Goal: Task Accomplishment & Management: Manage account settings

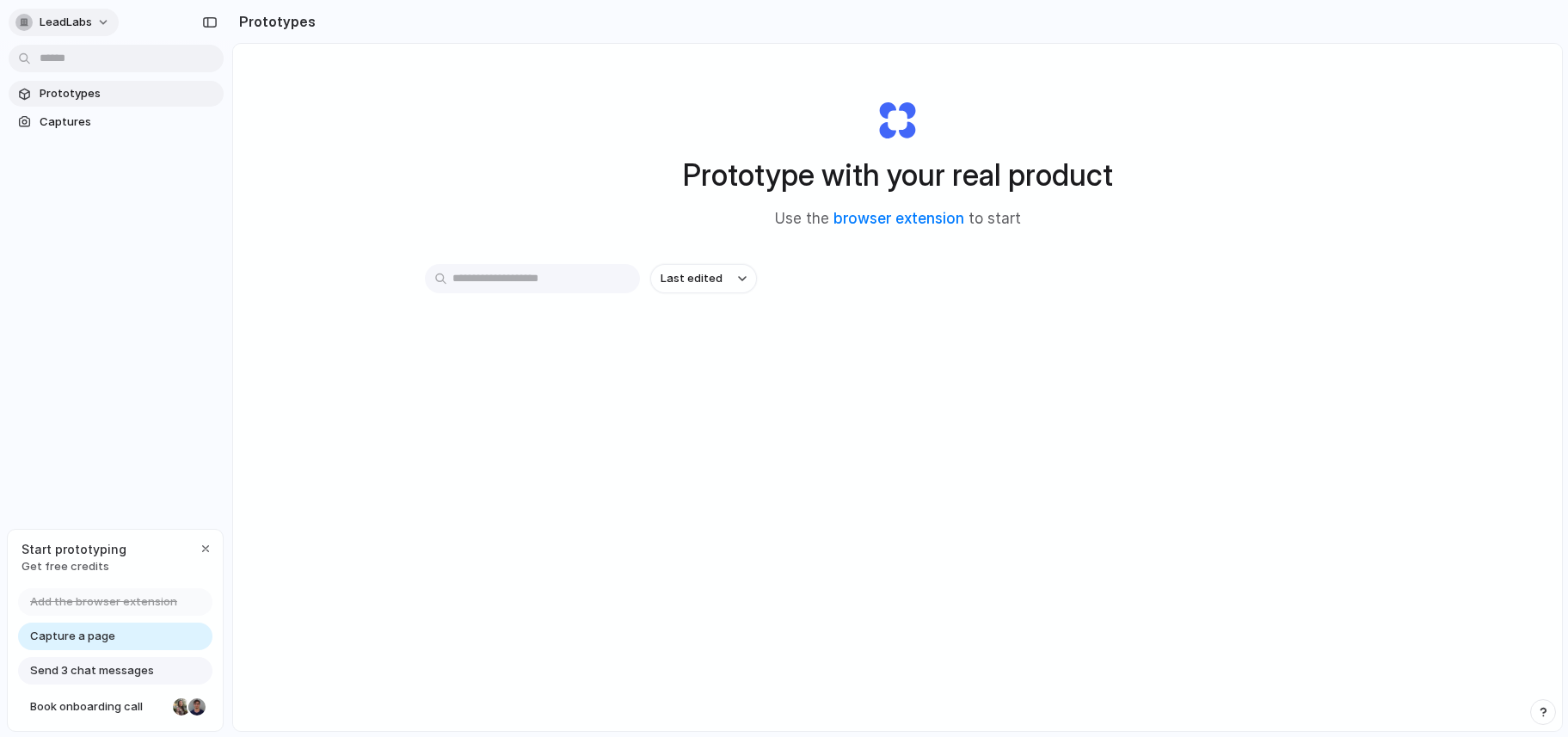
click at [92, 26] on button "LeadLabs" at bounding box center [63, 22] width 110 height 28
click at [178, 151] on span "Light" at bounding box center [180, 143] width 28 height 18
click at [91, 30] on button "LeadLabs" at bounding box center [63, 22] width 110 height 28
click at [178, 169] on span "Dark" at bounding box center [178, 171] width 25 height 18
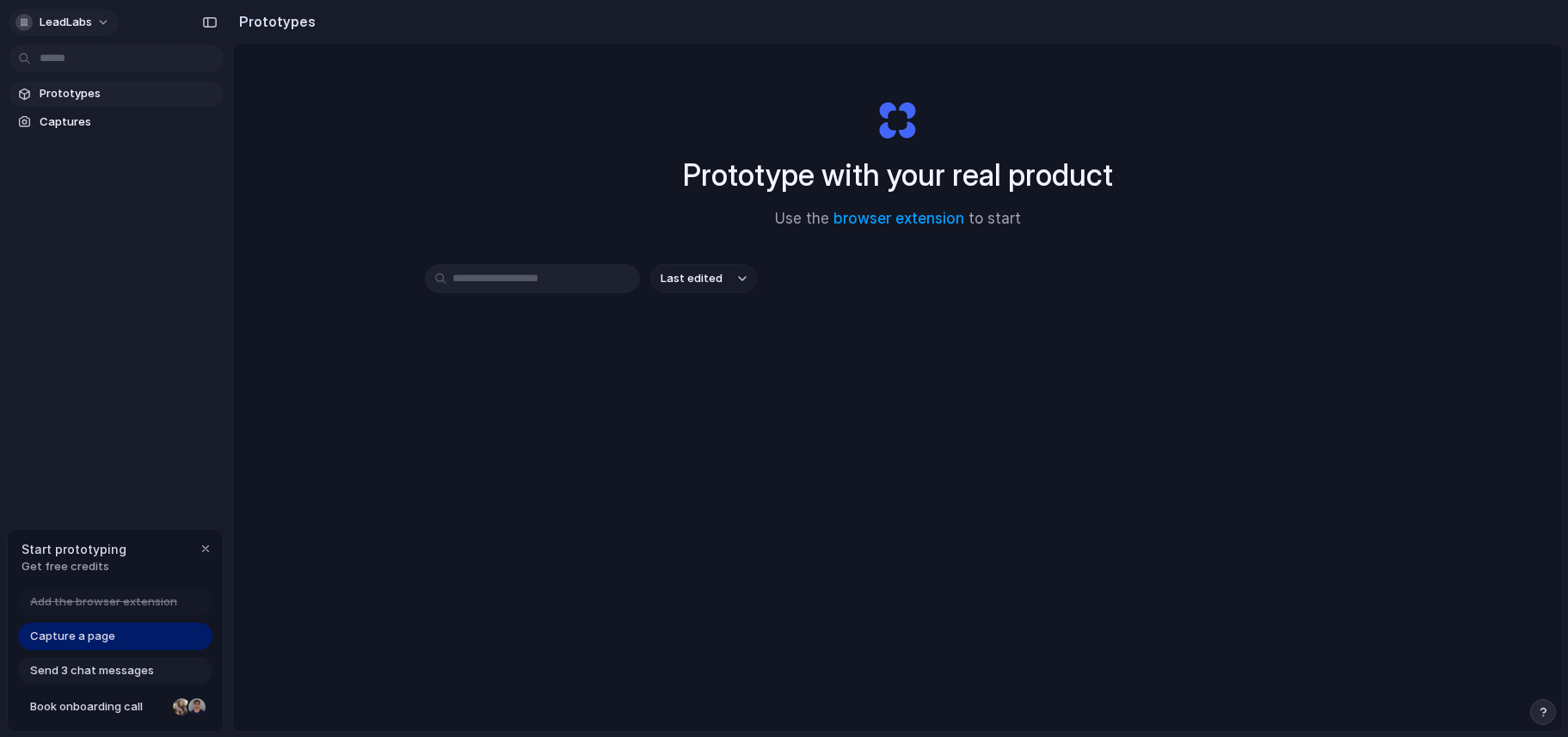
click at [72, 20] on span "LeadLabs" at bounding box center [66, 22] width 52 height 18
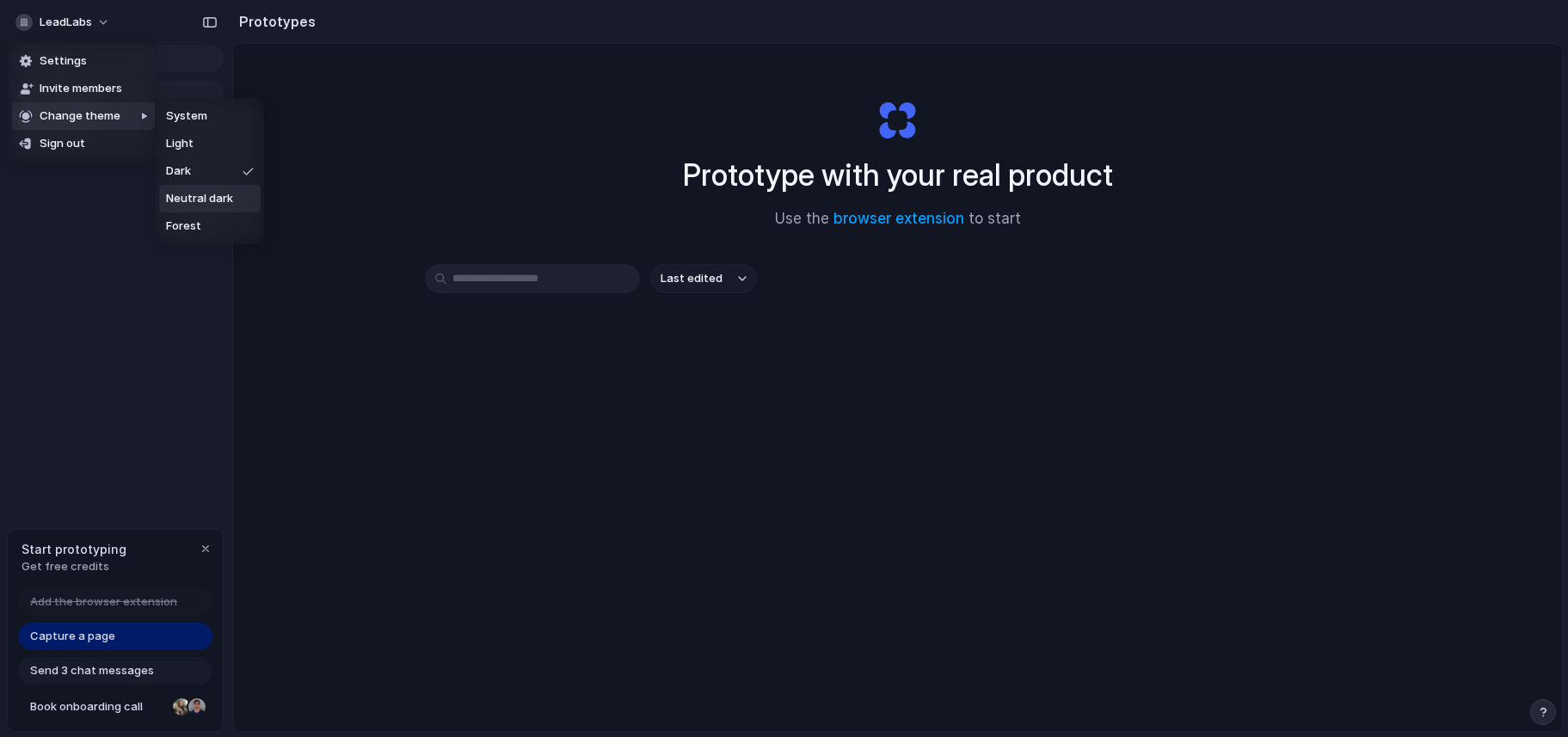
click at [189, 195] on span "Neutral dark" at bounding box center [200, 198] width 67 height 18
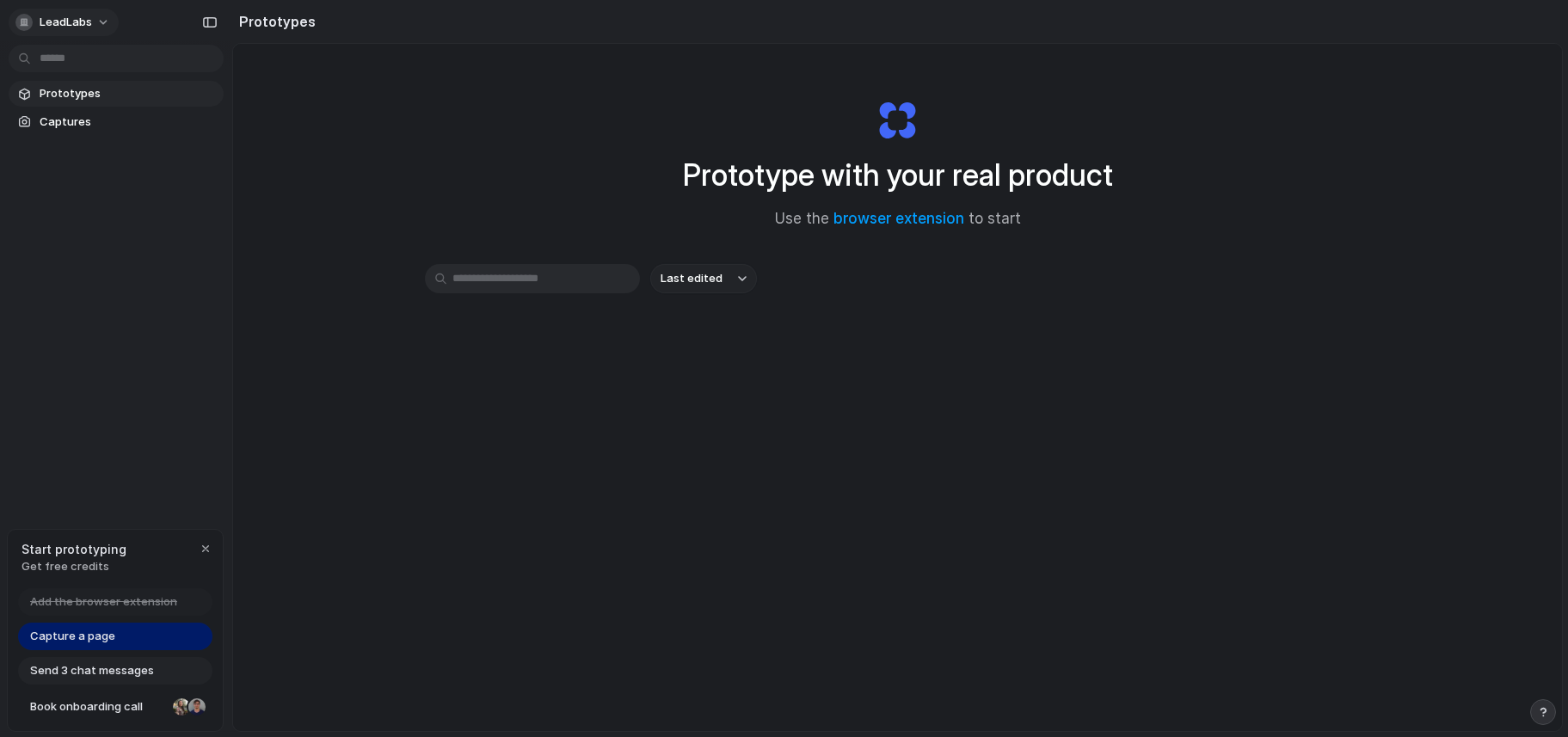
click at [73, 18] on span "LeadLabs" at bounding box center [66, 22] width 52 height 18
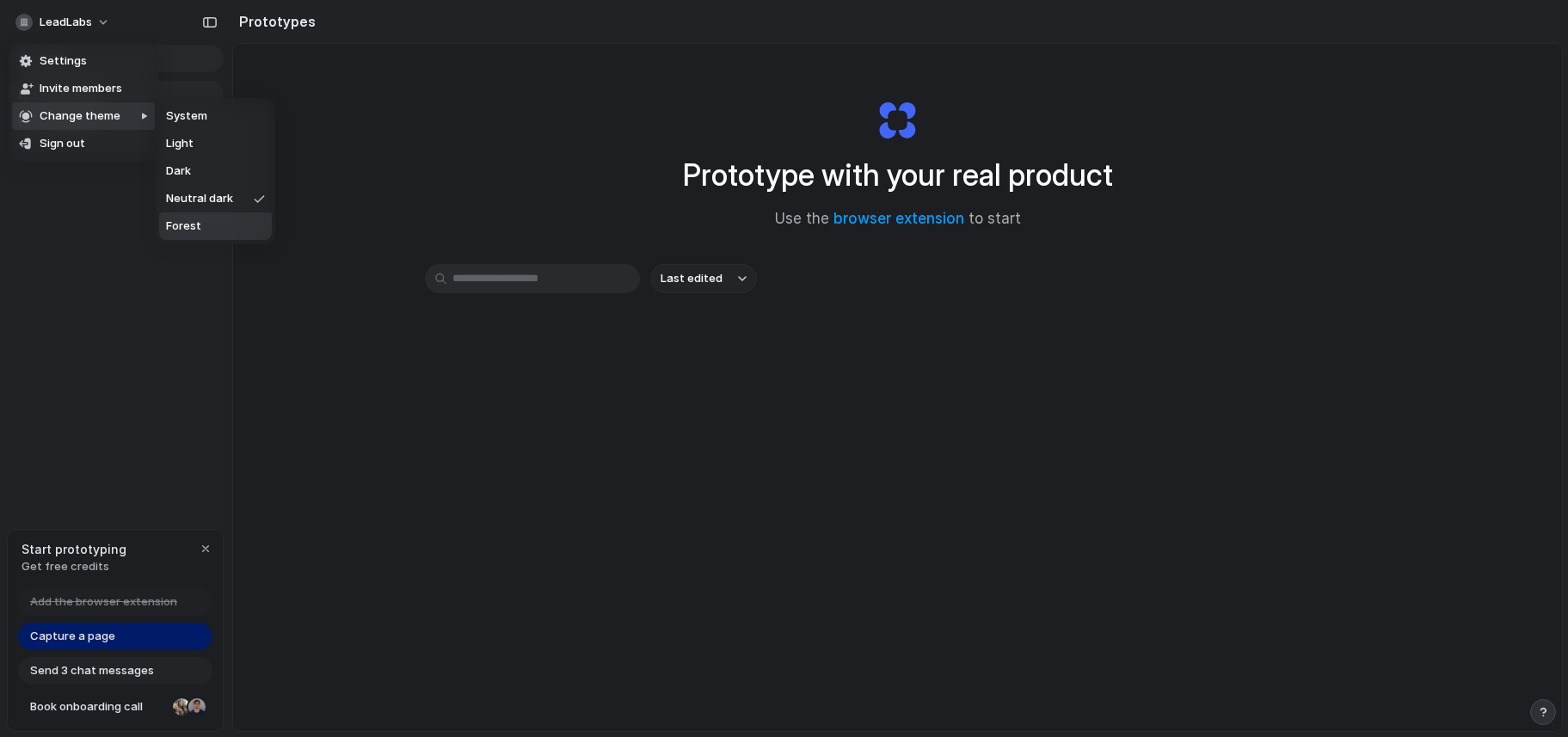
click at [194, 231] on span "Forest" at bounding box center [184, 226] width 35 height 18
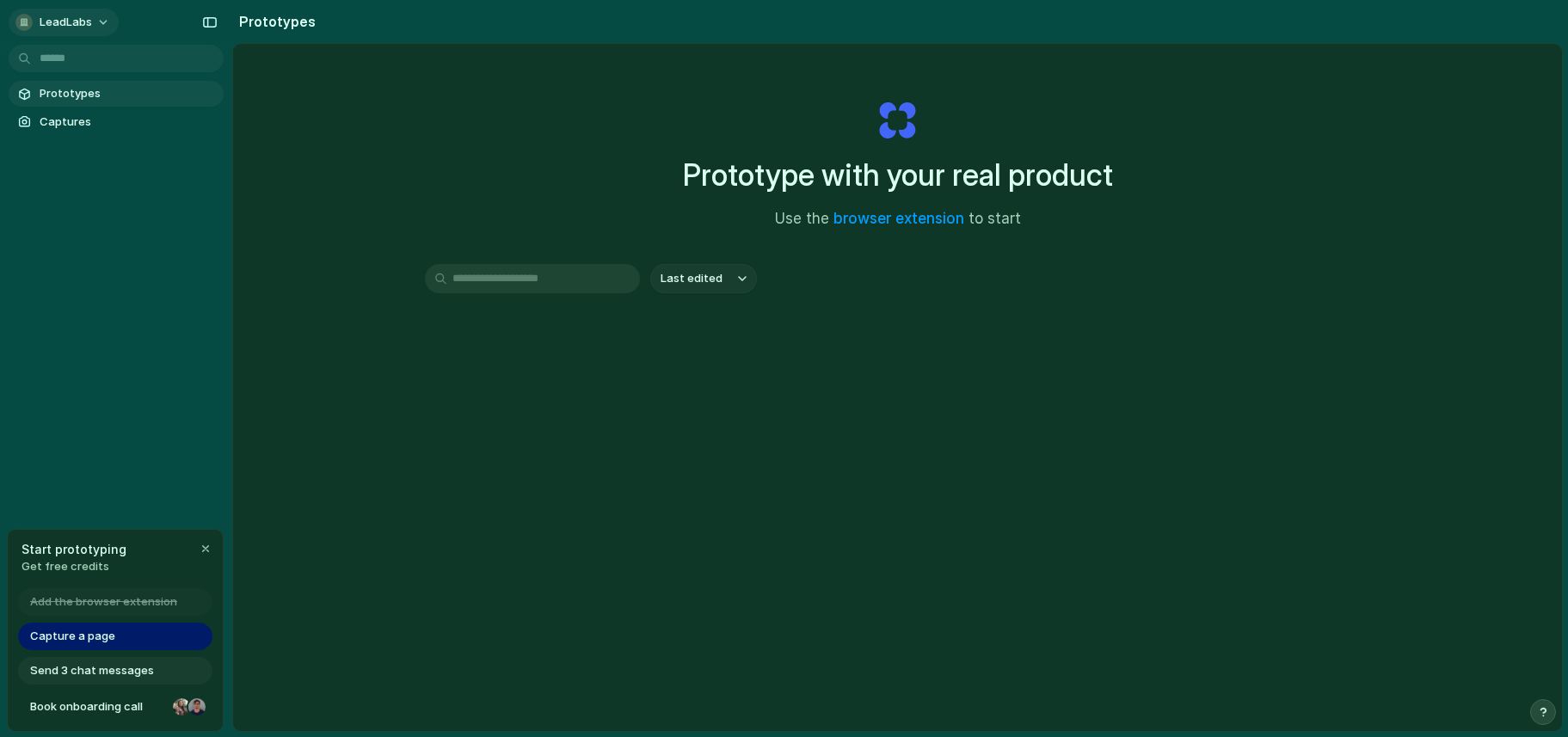
click at [58, 16] on span "LeadLabs" at bounding box center [66, 22] width 52 height 18
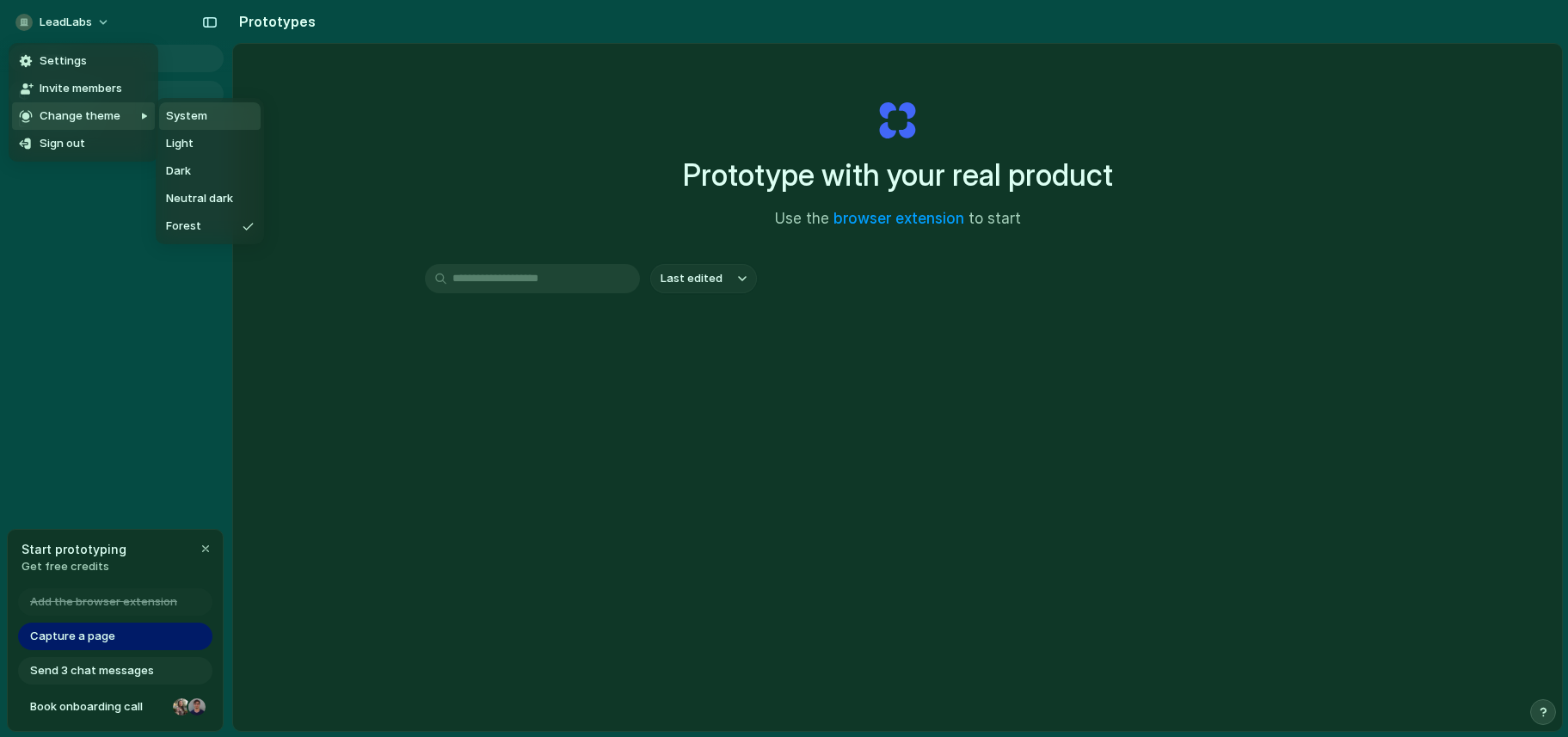
click at [199, 121] on span "System" at bounding box center [187, 116] width 41 height 18
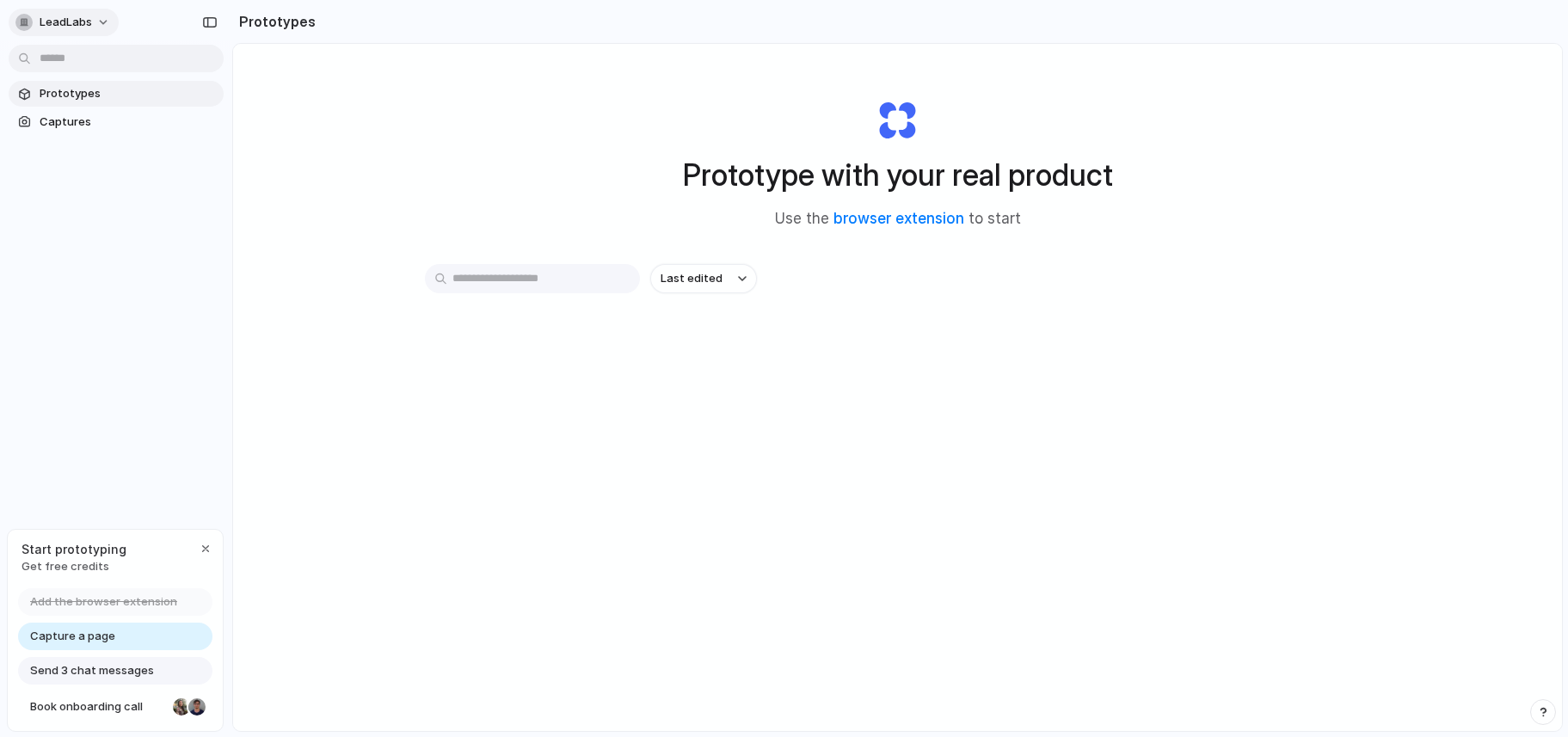
click at [46, 17] on span "LeadLabs" at bounding box center [66, 22] width 52 height 18
click at [81, 66] on span "Settings" at bounding box center [63, 60] width 47 height 18
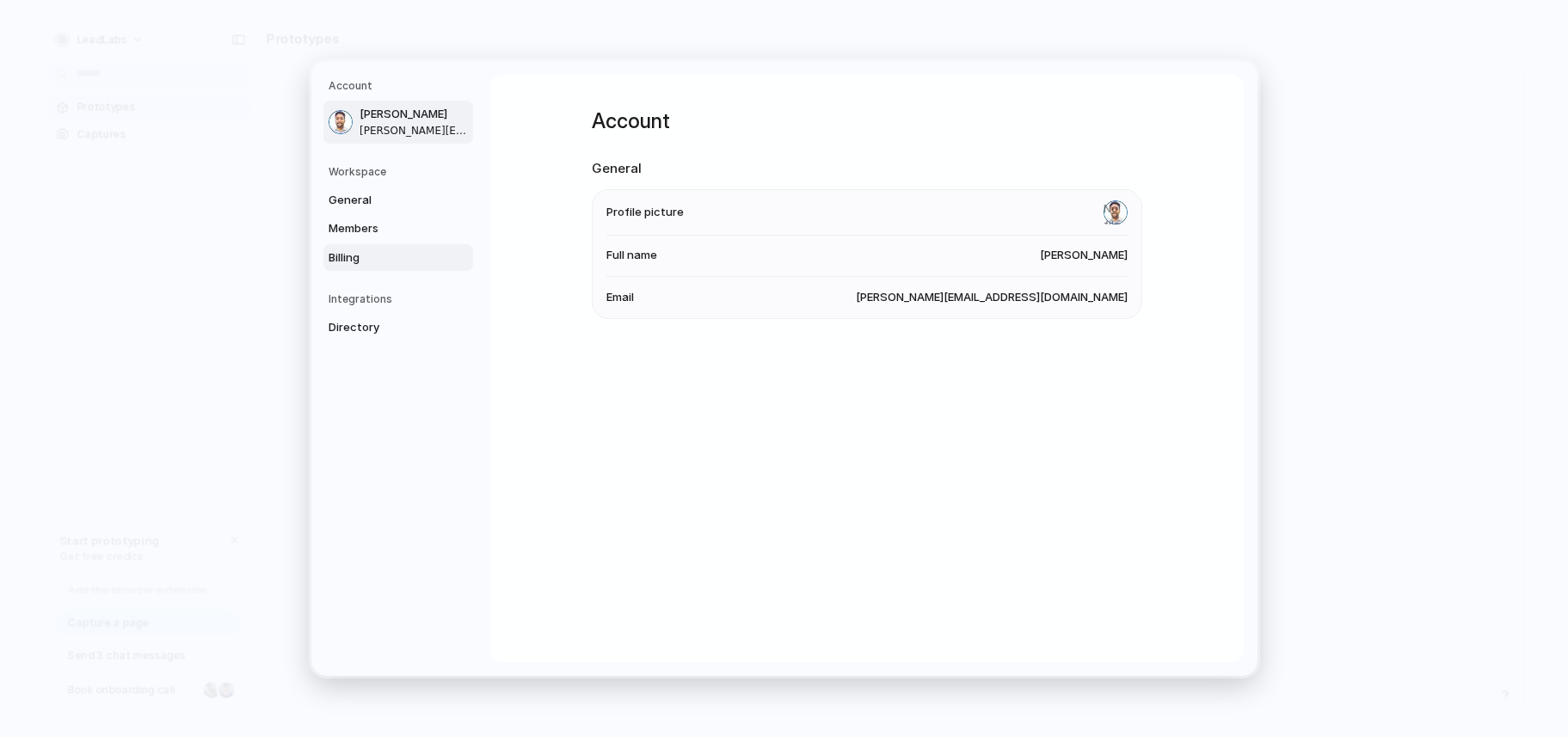
click at [350, 258] on link "Billing" at bounding box center [398, 258] width 150 height 28
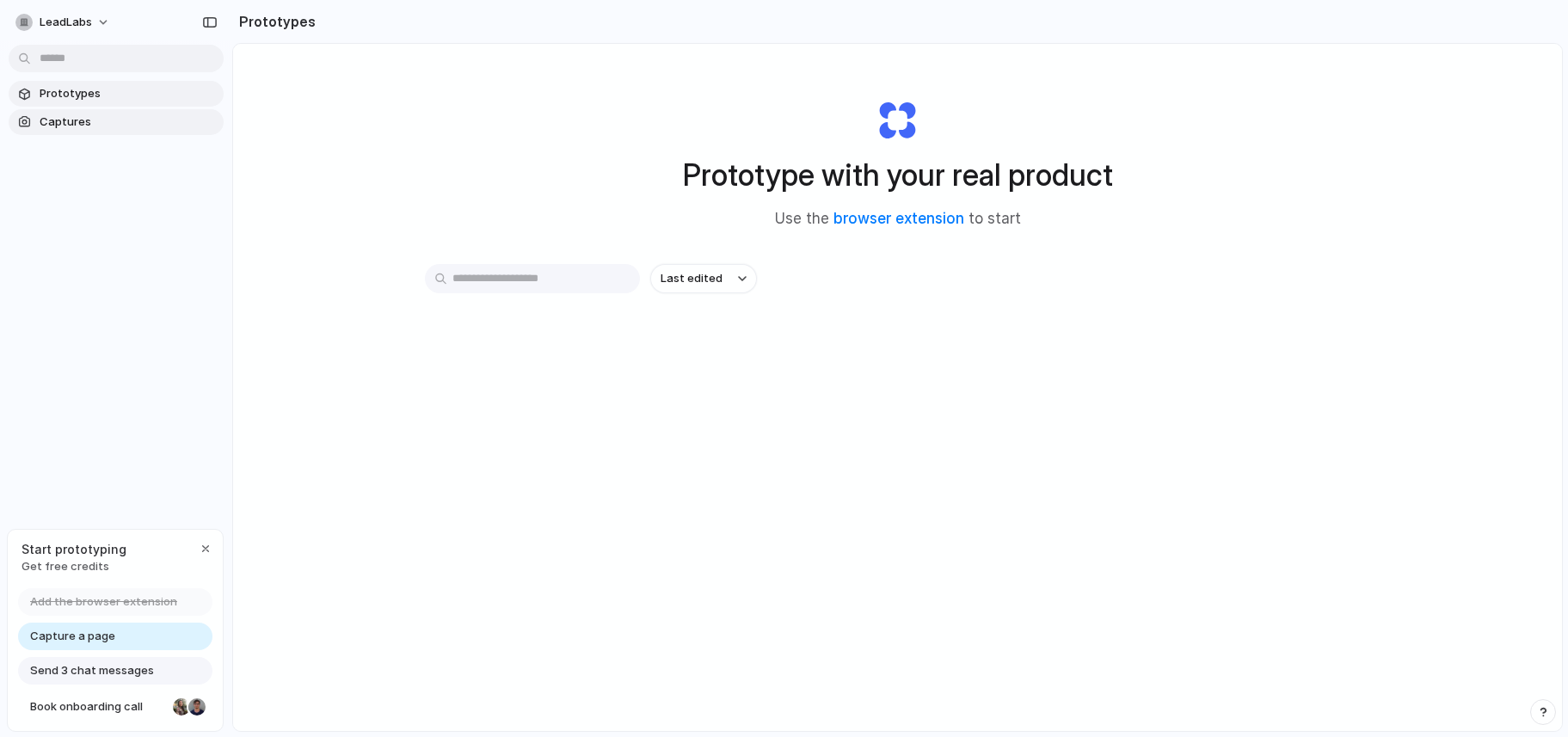
click at [138, 120] on span "Captures" at bounding box center [128, 122] width 178 height 18
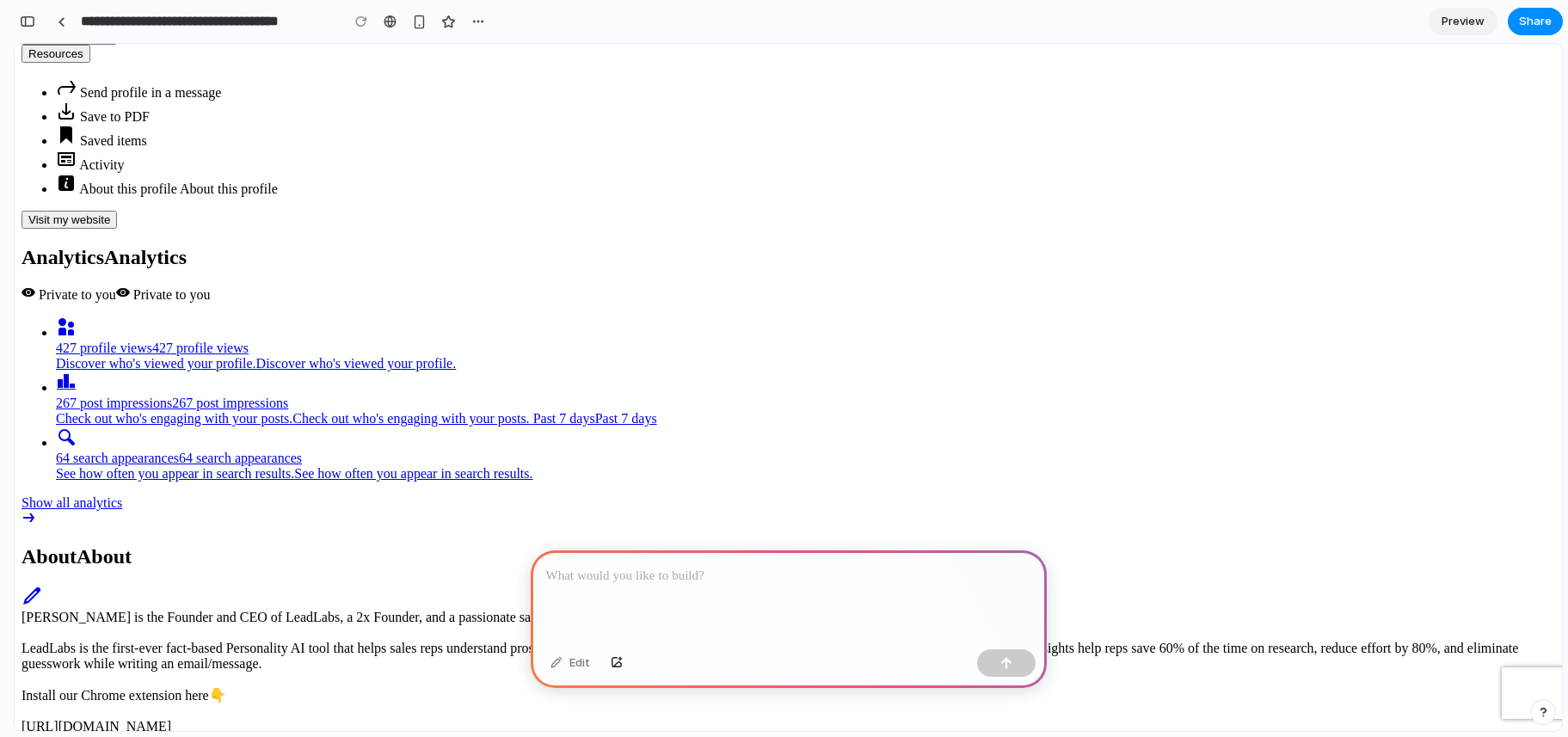
scroll to position [1478, 0]
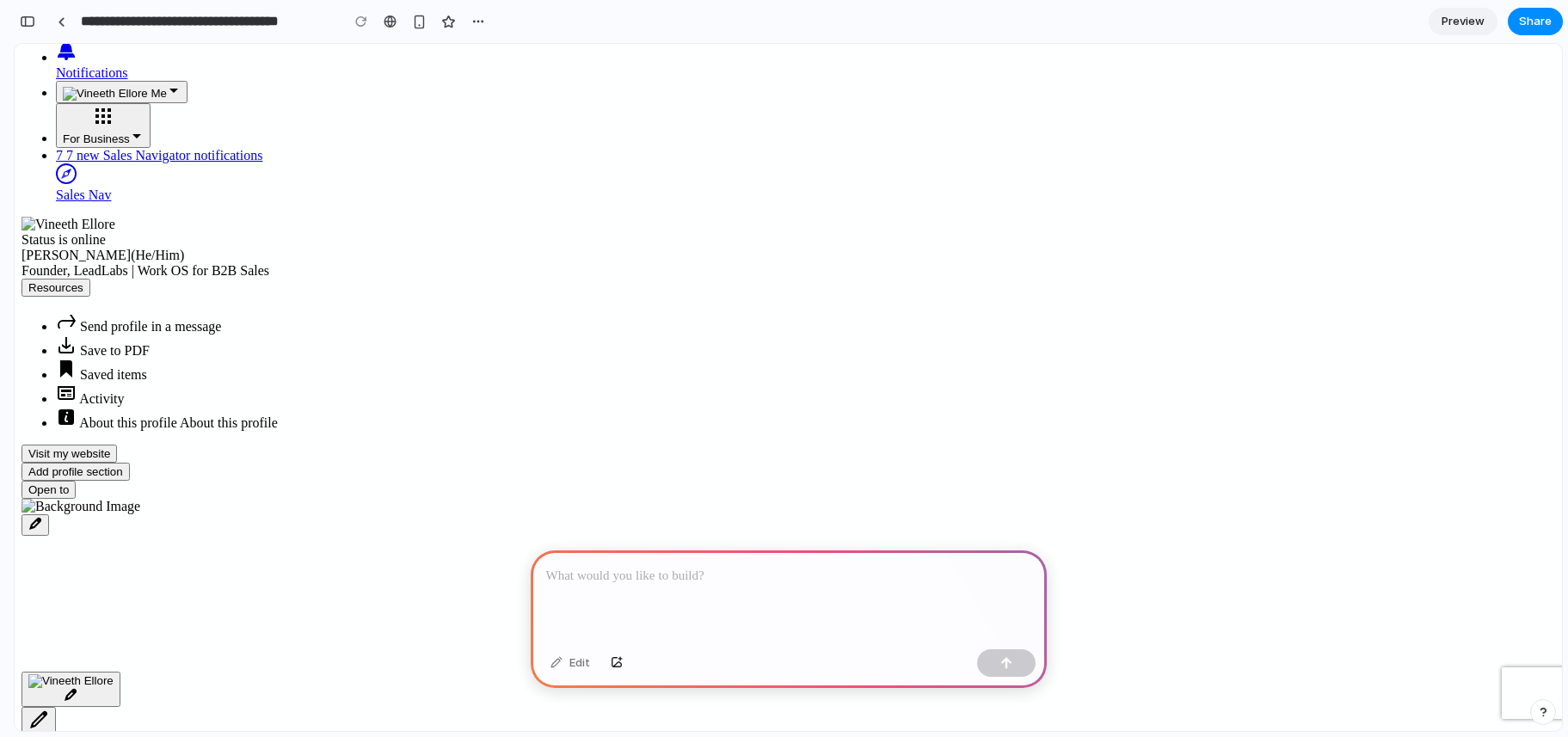
scroll to position [0, 0]
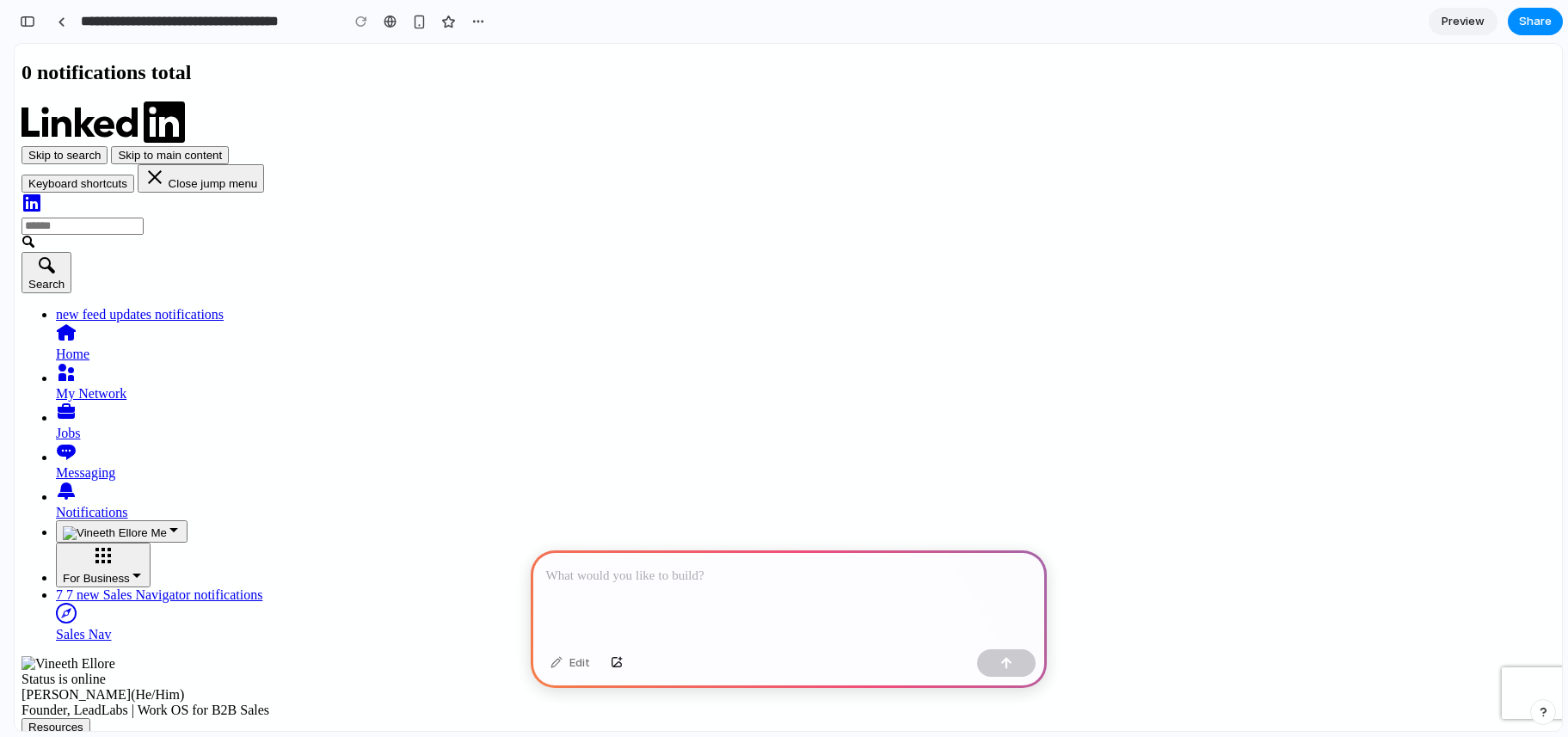
click at [513, 350] on button at bounding box center [503, 338] width 20 height 26
click at [955, 182] on div "✕" at bounding box center [950, 172] width 11 height 20
click at [476, 20] on div "button" at bounding box center [478, 21] width 14 height 14
click at [501, 84] on span "Delete" at bounding box center [512, 86] width 36 height 18
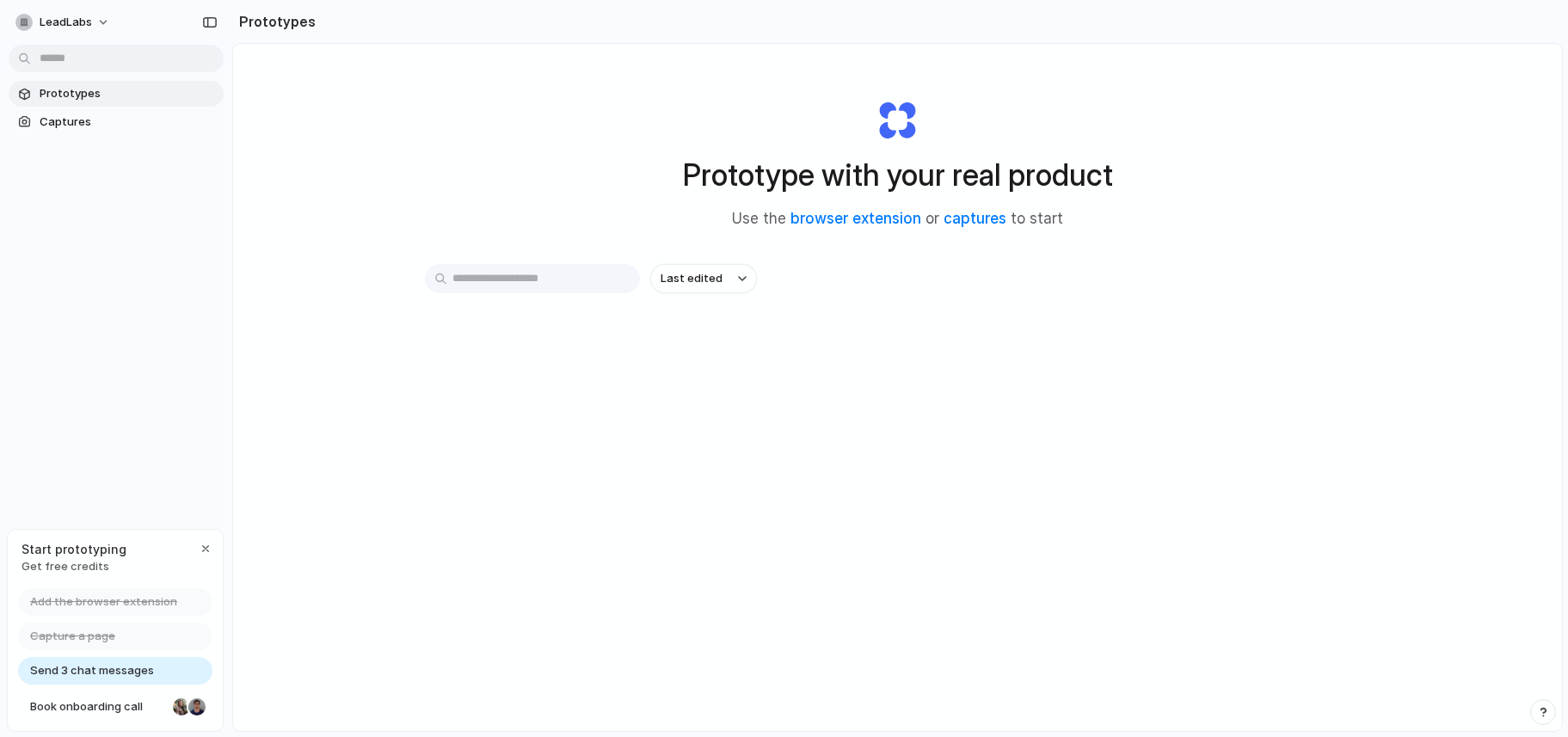
click at [605, 350] on button at bounding box center [595, 338] width 20 height 26
click at [623, 278] on span "Founder, LeadLabs | Work OS for B2B Sales" at bounding box center [506, 270] width 233 height 14
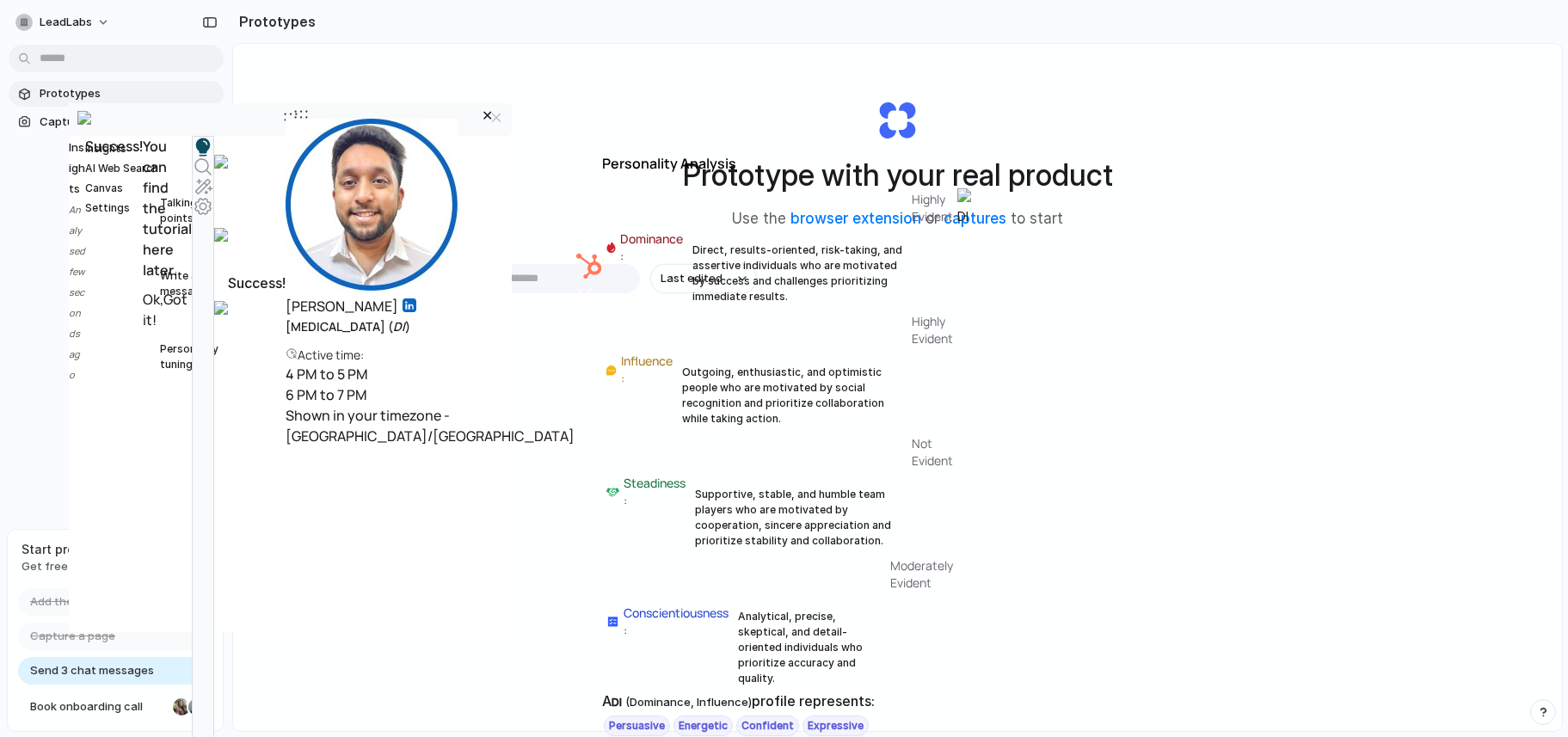
click at [955, 182] on div "✕" at bounding box center [950, 172] width 11 height 20
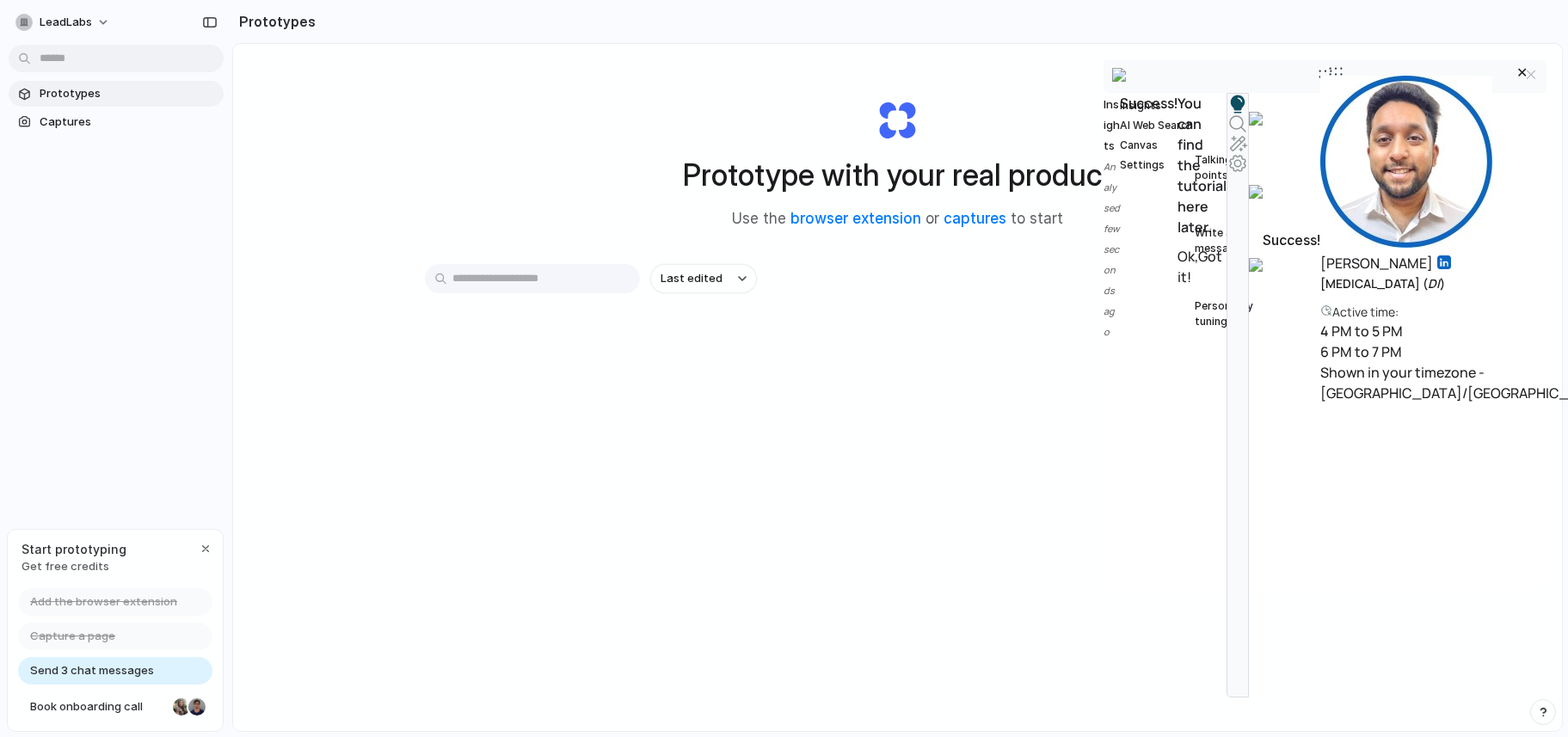
drag, startPoint x: 342, startPoint y: 117, endPoint x: 1333, endPoint y: 76, distance: 991.8
click at [1333, 76] on div at bounding box center [1336, 74] width 20 height 26
click at [983, 369] on div at bounding box center [983, 369] width 0 height 0
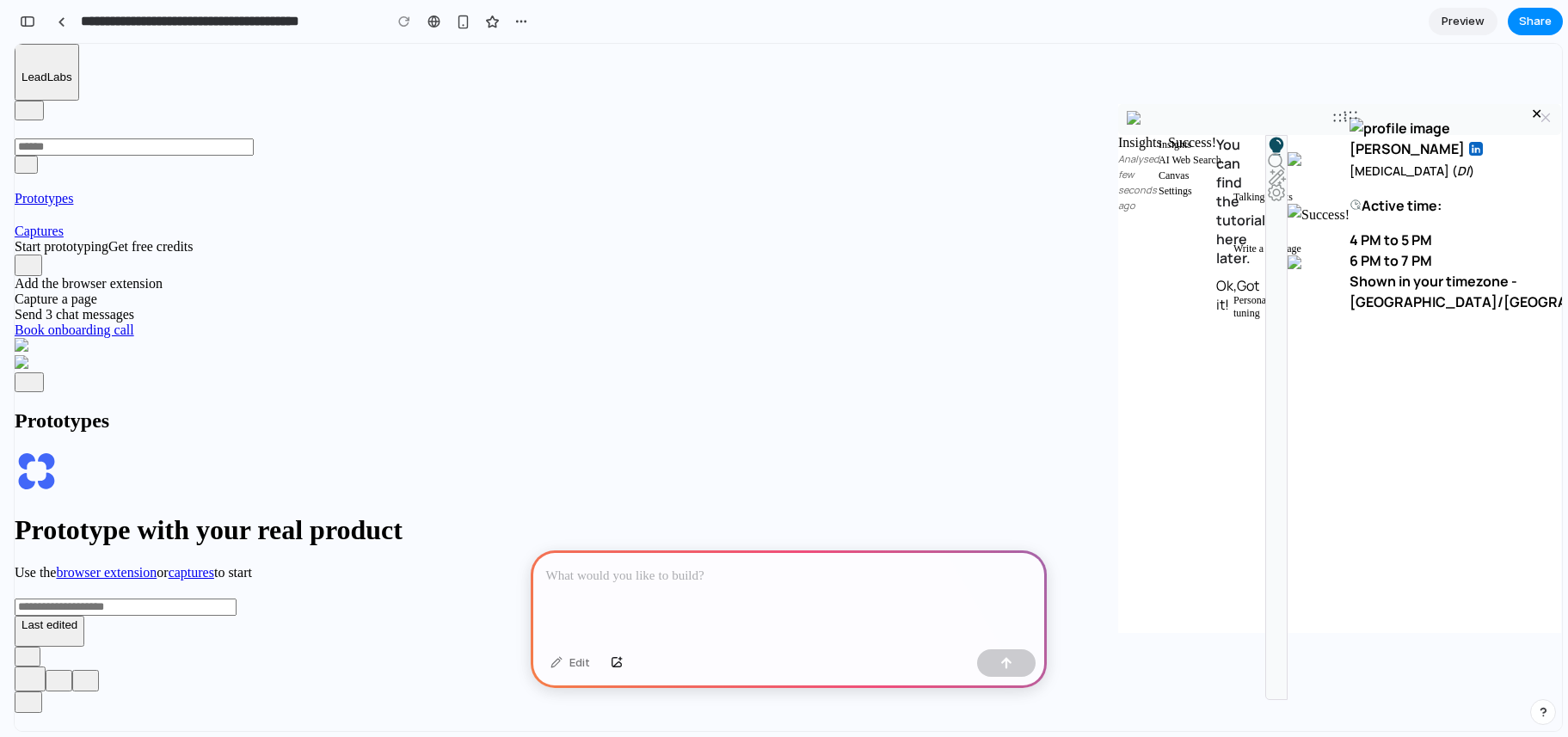
click at [1535, 117] on div "✕" at bounding box center [1536, 114] width 11 height 17
drag, startPoint x: 1362, startPoint y: 117, endPoint x: 1302, endPoint y: 118, distance: 60.0
click at [1302, 118] on div at bounding box center [1339, 119] width 442 height 31
click at [513, 350] on button at bounding box center [503, 338] width 20 height 26
drag, startPoint x: 1486, startPoint y: 199, endPoint x: 1471, endPoint y: 155, distance: 46.5
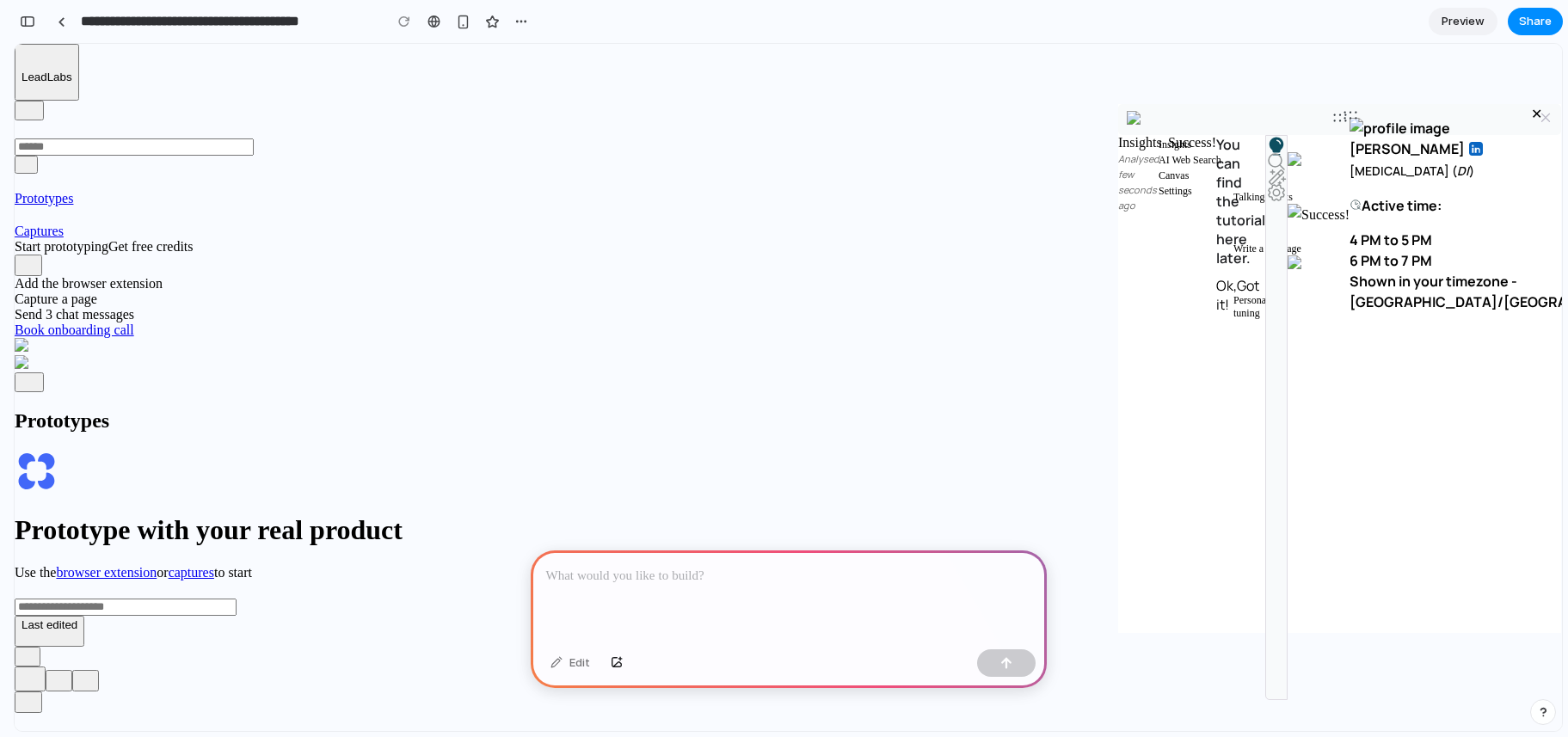
click at [955, 182] on div "✕" at bounding box center [950, 172] width 11 height 20
click at [519, 26] on div "button" at bounding box center [520, 21] width 14 height 14
click at [547, 80] on span "Delete" at bounding box center [555, 86] width 36 height 18
